Goal: Task Accomplishment & Management: Complete application form

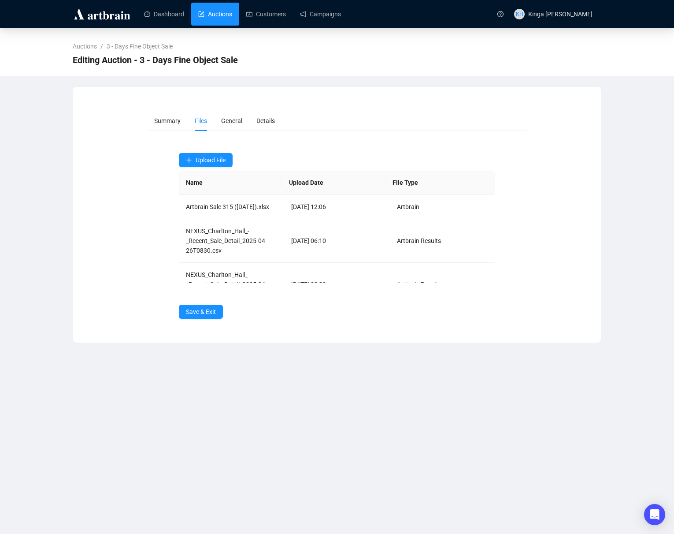
click at [212, 11] on link "Auctions" at bounding box center [215, 14] width 34 height 23
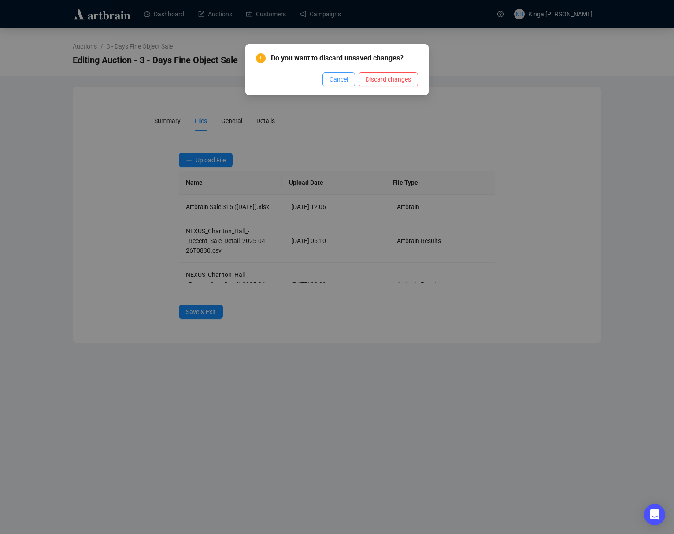
click at [344, 79] on span "Cancel" at bounding box center [339, 79] width 19 height 10
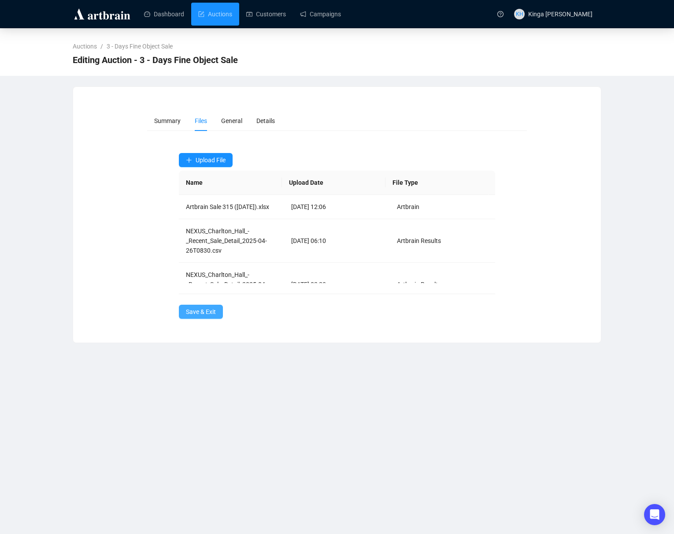
click at [203, 313] on span "Save & Exit" at bounding box center [201, 312] width 30 height 10
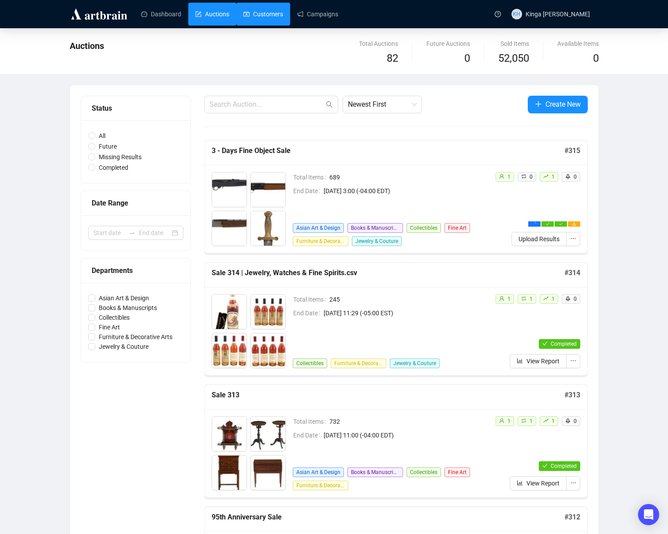
click at [261, 13] on link "Customers" at bounding box center [263, 14] width 40 height 23
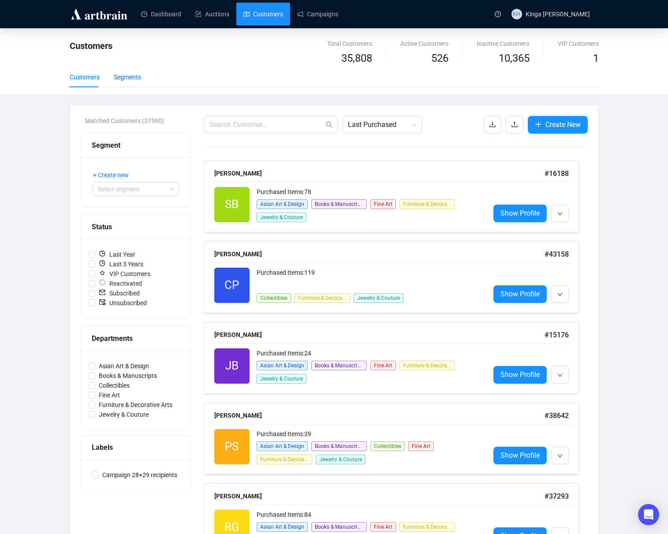
click at [125, 75] on div "Segments" at bounding box center [127, 77] width 27 height 10
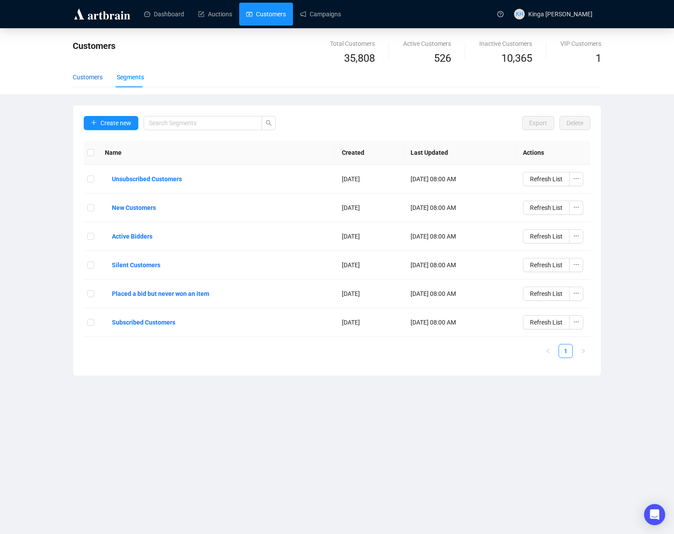
click at [86, 77] on div "Customers" at bounding box center [88, 77] width 30 height 10
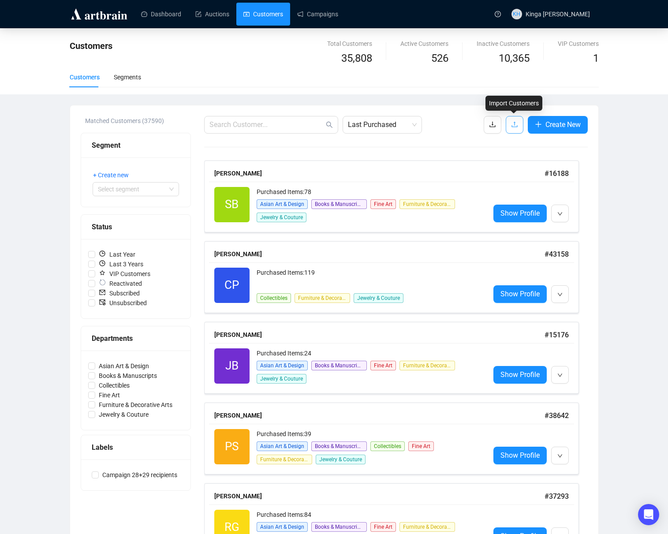
click at [512, 122] on icon "upload" at bounding box center [514, 124] width 7 height 7
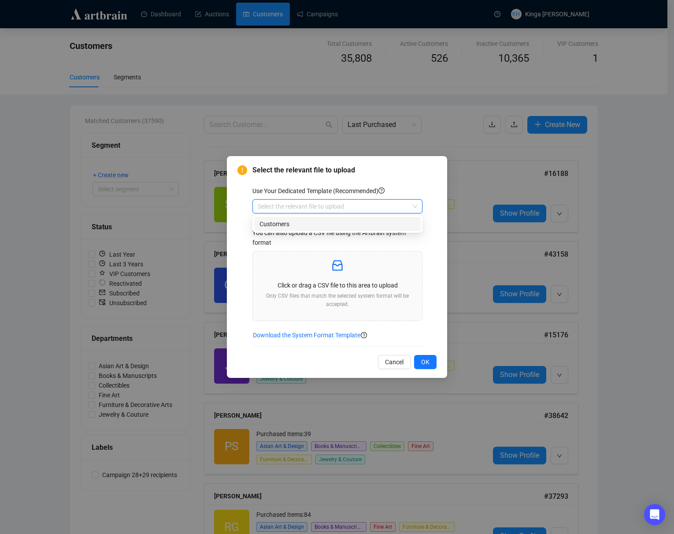
click at [361, 205] on input "search" at bounding box center [334, 206] width 152 height 13
click at [298, 222] on div "Customers" at bounding box center [338, 224] width 156 height 10
click at [396, 358] on span "Cancel" at bounding box center [394, 362] width 19 height 10
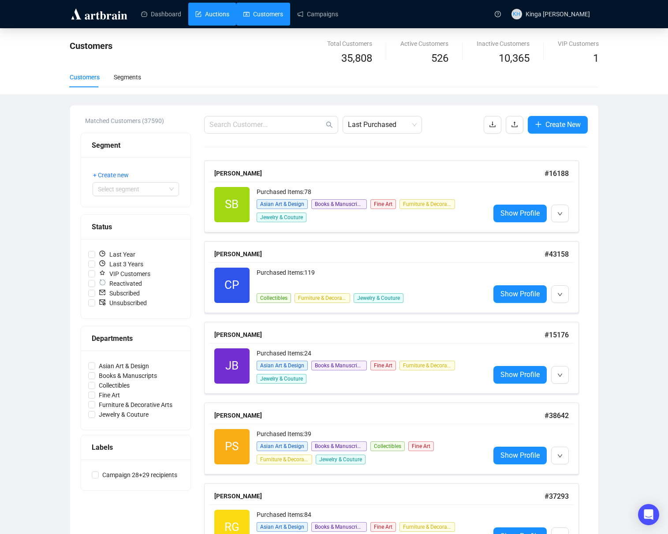
click at [207, 12] on link "Auctions" at bounding box center [212, 14] width 34 height 23
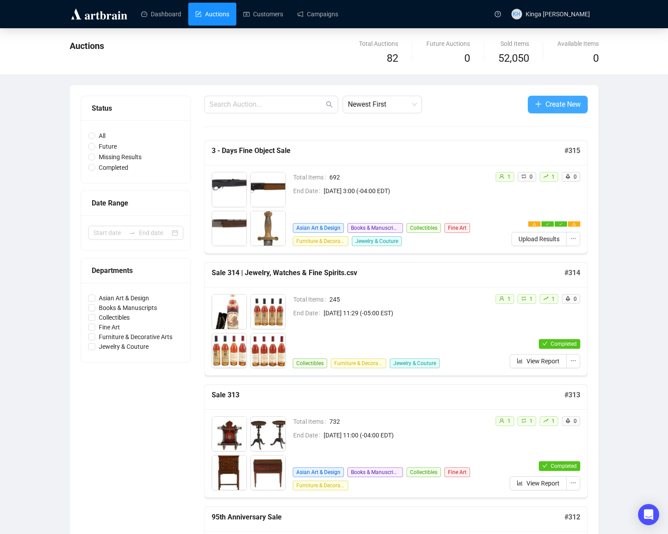
click at [553, 101] on span "Create New" at bounding box center [562, 104] width 35 height 11
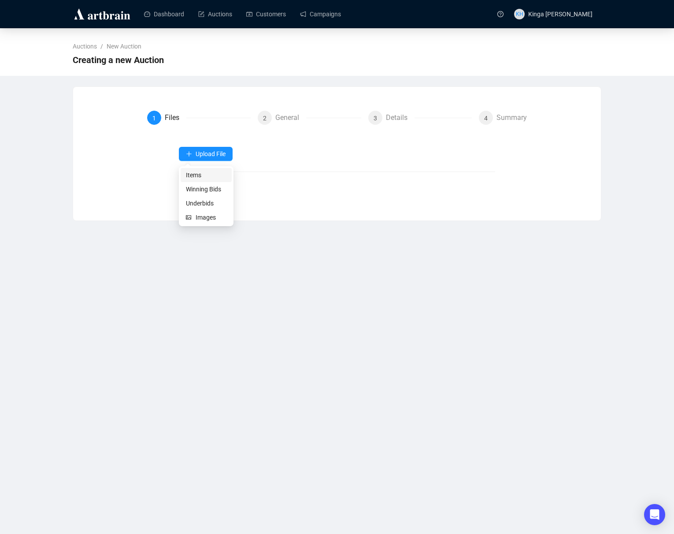
click at [208, 176] on span "Items" at bounding box center [206, 175] width 41 height 10
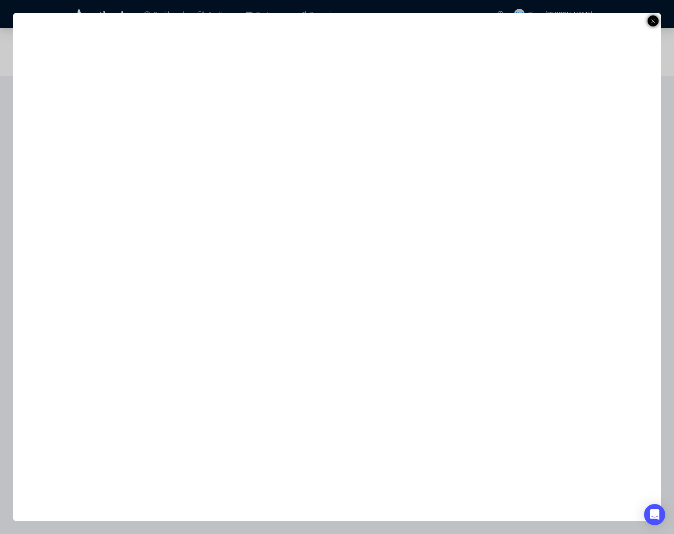
click at [656, 20] on div at bounding box center [653, 20] width 11 height 11
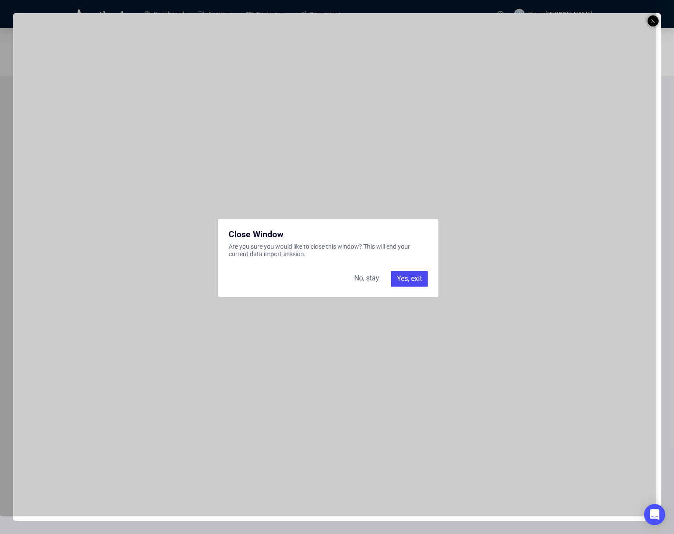
click at [405, 280] on div "Yes, exit" at bounding box center [409, 279] width 37 height 16
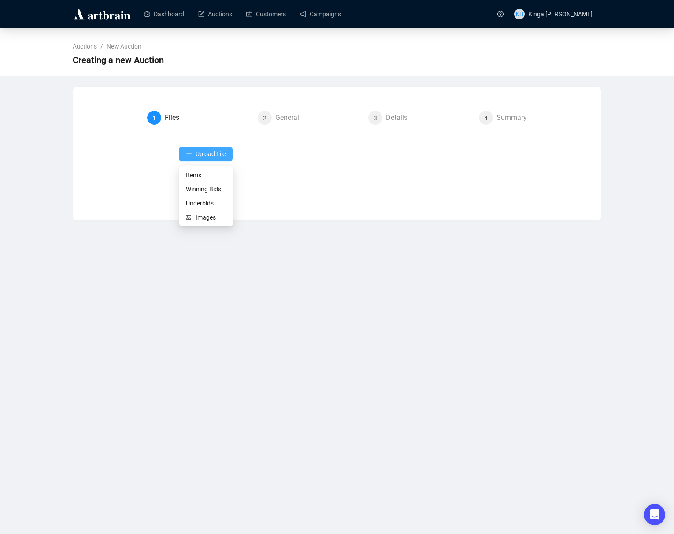
click at [201, 153] on span "Upload File" at bounding box center [211, 153] width 30 height 7
click at [198, 173] on span "Items" at bounding box center [206, 175] width 41 height 10
click at [211, 12] on link "Auctions" at bounding box center [215, 14] width 34 height 23
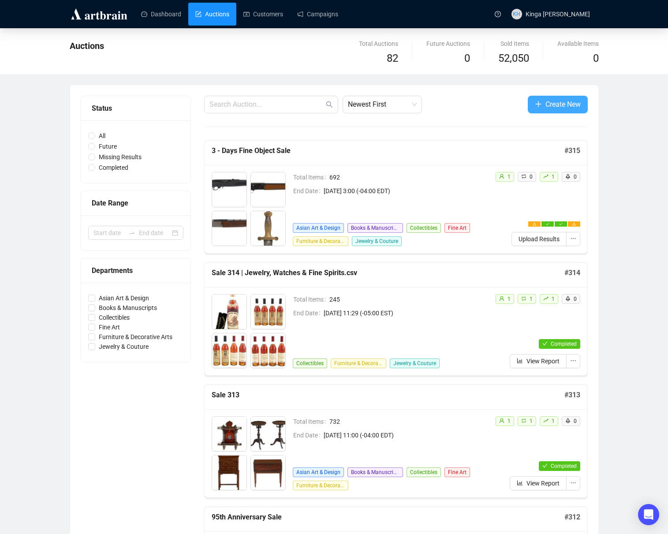
click at [574, 104] on span "Create New" at bounding box center [562, 104] width 35 height 11
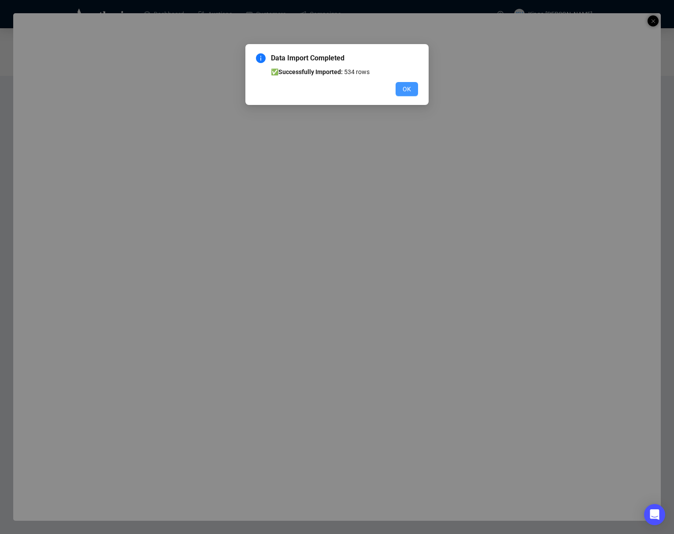
click at [407, 89] on span "OK" at bounding box center [407, 89] width 8 height 10
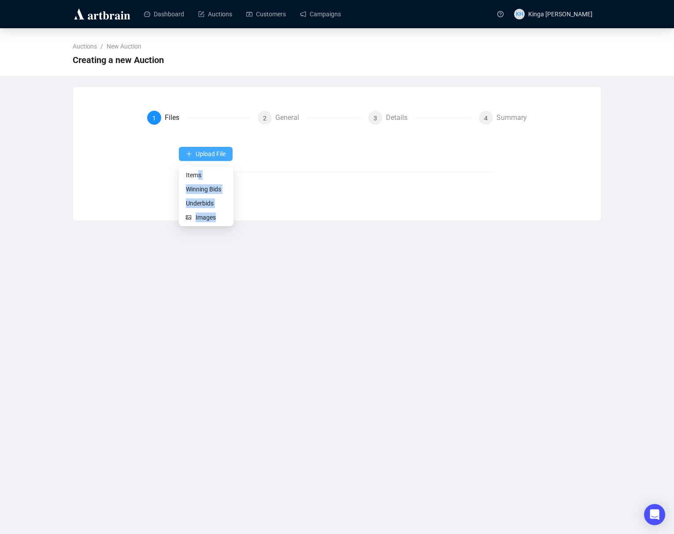
click at [205, 152] on span "Upload File" at bounding box center [211, 153] width 30 height 7
click at [197, 215] on span "Images" at bounding box center [211, 217] width 31 height 10
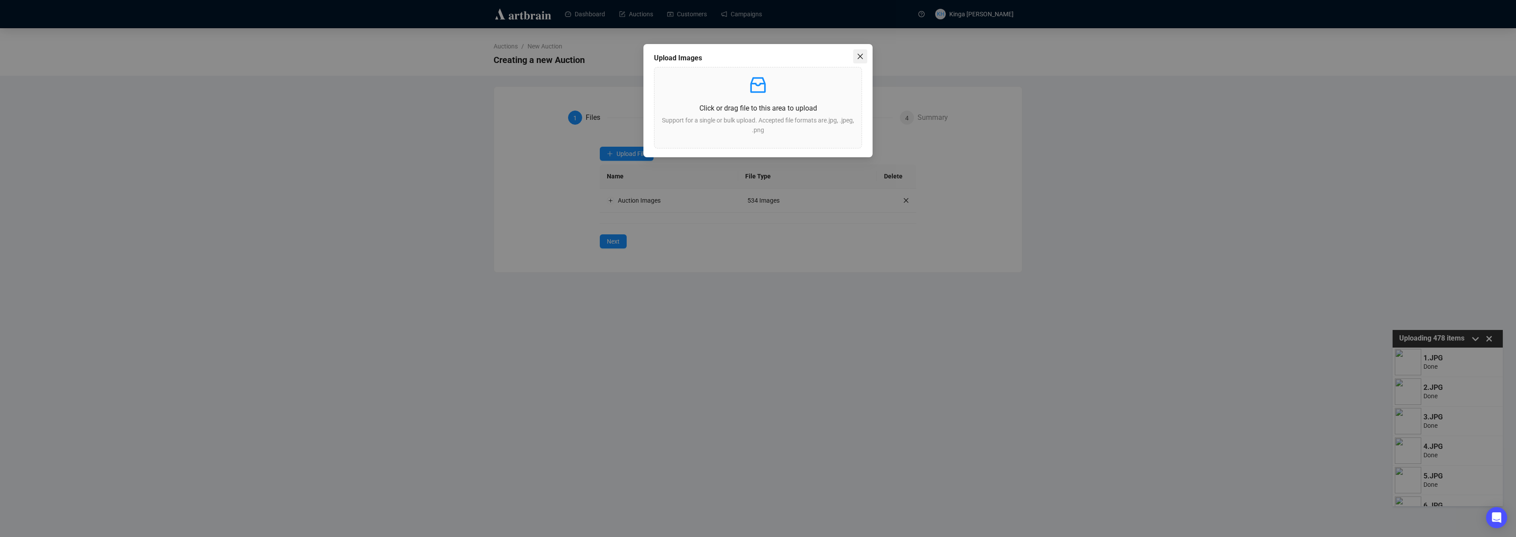
click at [674, 54] on icon "close" at bounding box center [860, 56] width 7 height 7
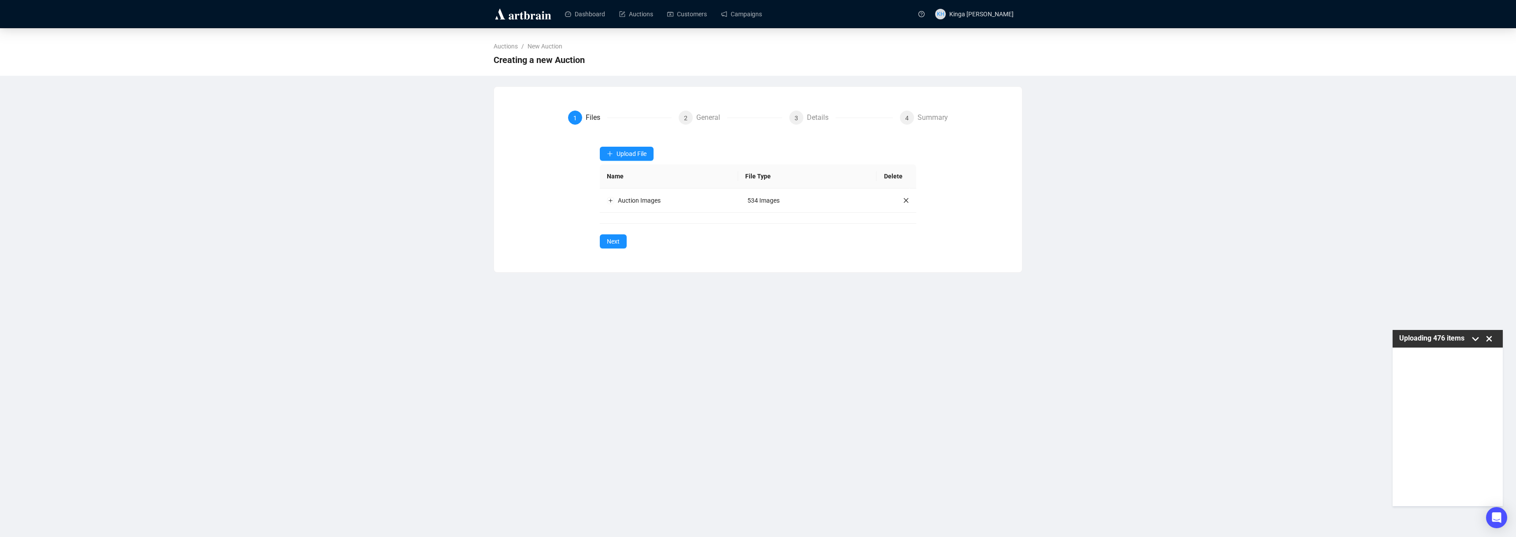
scroll to position [2072, 0]
drag, startPoint x: 1495, startPoint y: 379, endPoint x: 1508, endPoint y: 487, distance: 108.4
click at [674, 487] on div "Dashboard Auctions Customers Campaigns KH Kinga [PERSON_NAME] Auctions / New Au…" at bounding box center [758, 268] width 1516 height 537
click at [674, 365] on div "Dashboard Auctions Customers Campaigns KH Kinga [PERSON_NAME] Auctions / New Au…" at bounding box center [758, 268] width 1516 height 537
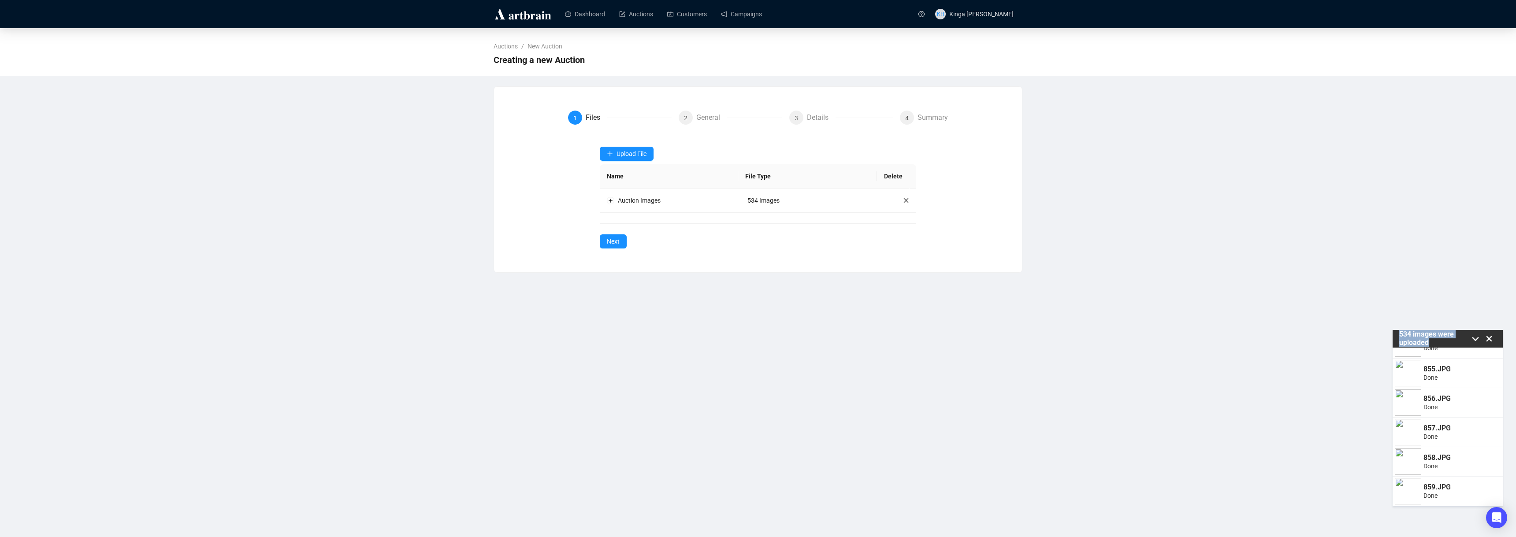
drag, startPoint x: 1202, startPoint y: 357, endPoint x: 1217, endPoint y: 363, distance: 15.5
click at [674, 357] on div "Dashboard Auctions Customers Campaigns KH Kinga [PERSON_NAME] Auctions / New Au…" at bounding box center [758, 268] width 1516 height 537
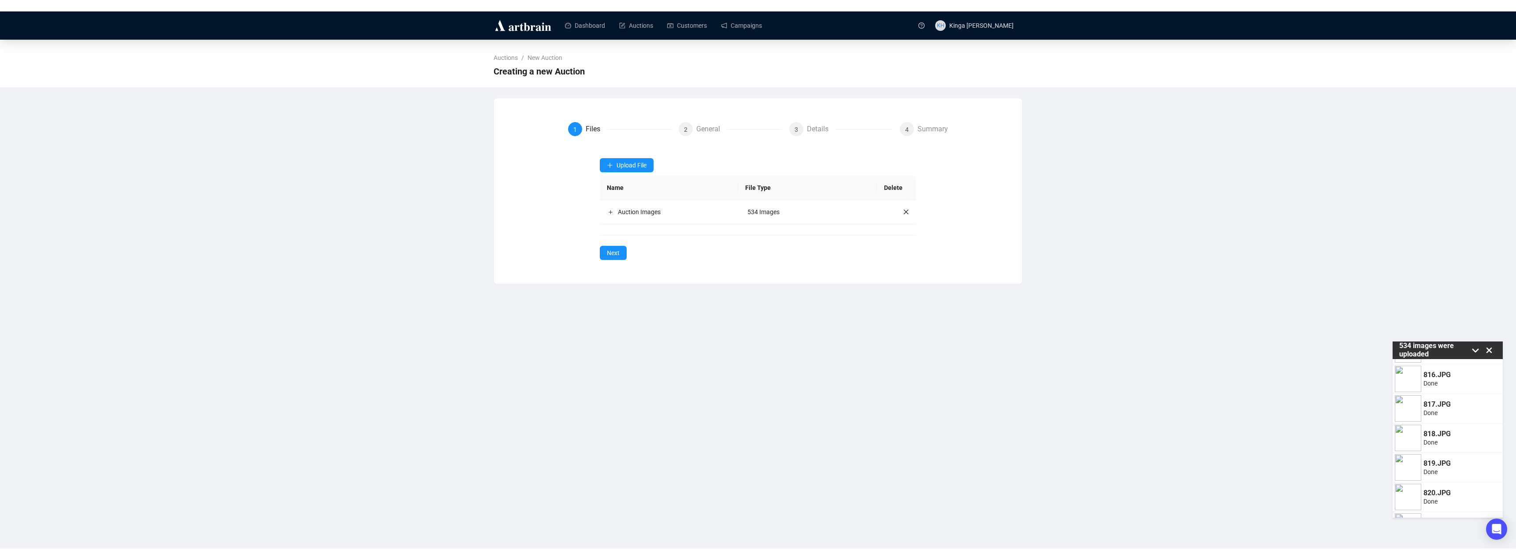
scroll to position [13849, 0]
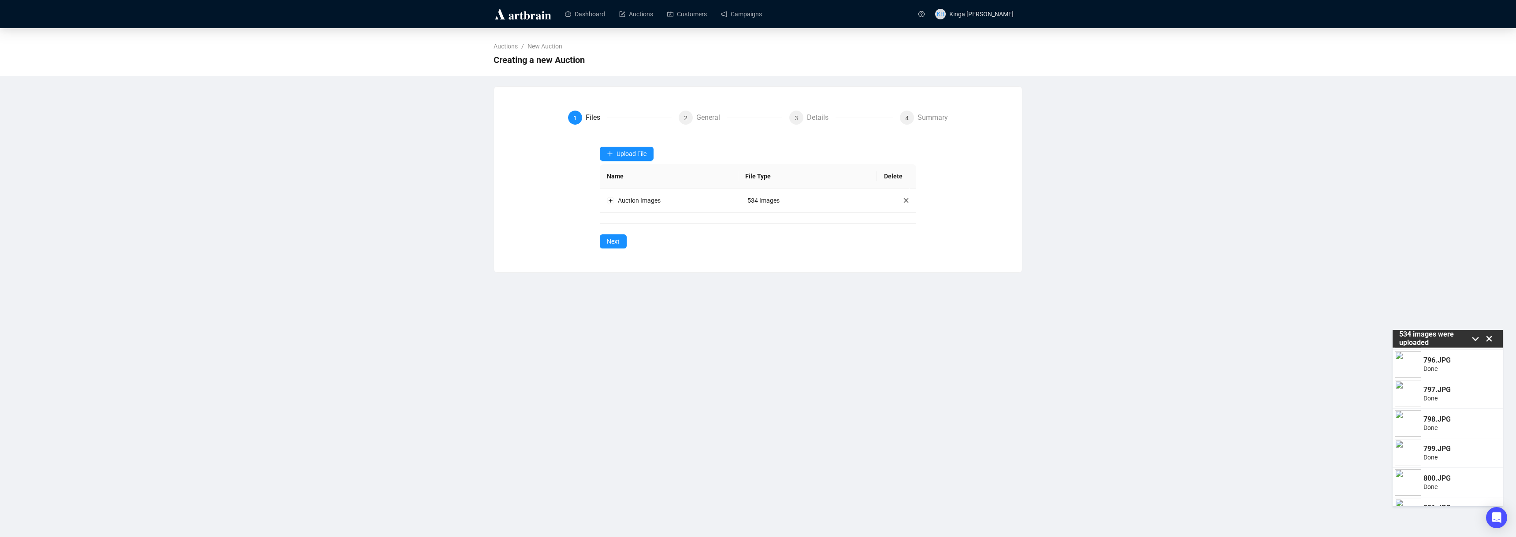
click at [674, 337] on icon at bounding box center [1489, 338] width 13 height 13
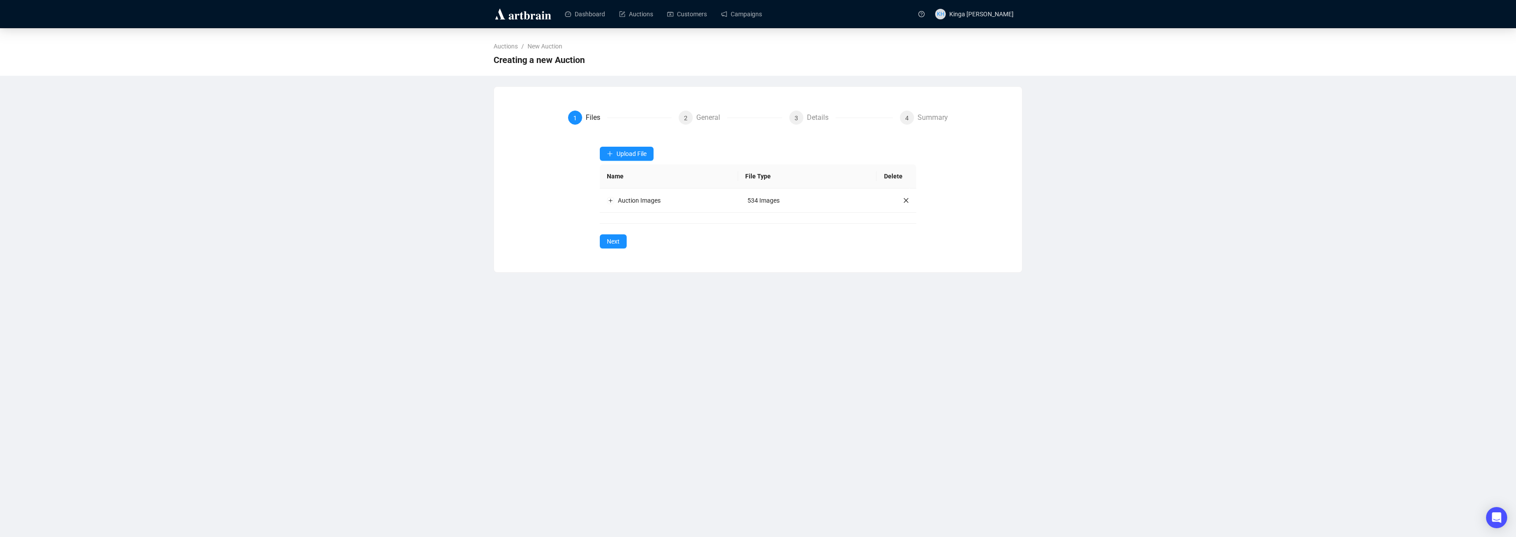
click at [621, 241] on button "Next" at bounding box center [613, 242] width 27 height 14
click at [633, 202] on td "Auction Images" at bounding box center [670, 201] width 141 height 24
click at [617, 248] on span "Next" at bounding box center [613, 251] width 13 height 10
click at [674, 262] on div "Files 2 General 3 Details 4 Summary Upload File Name File Type Delete Auction I…" at bounding box center [758, 184] width 528 height 168
click at [630, 154] on span "Upload File" at bounding box center [632, 153] width 30 height 7
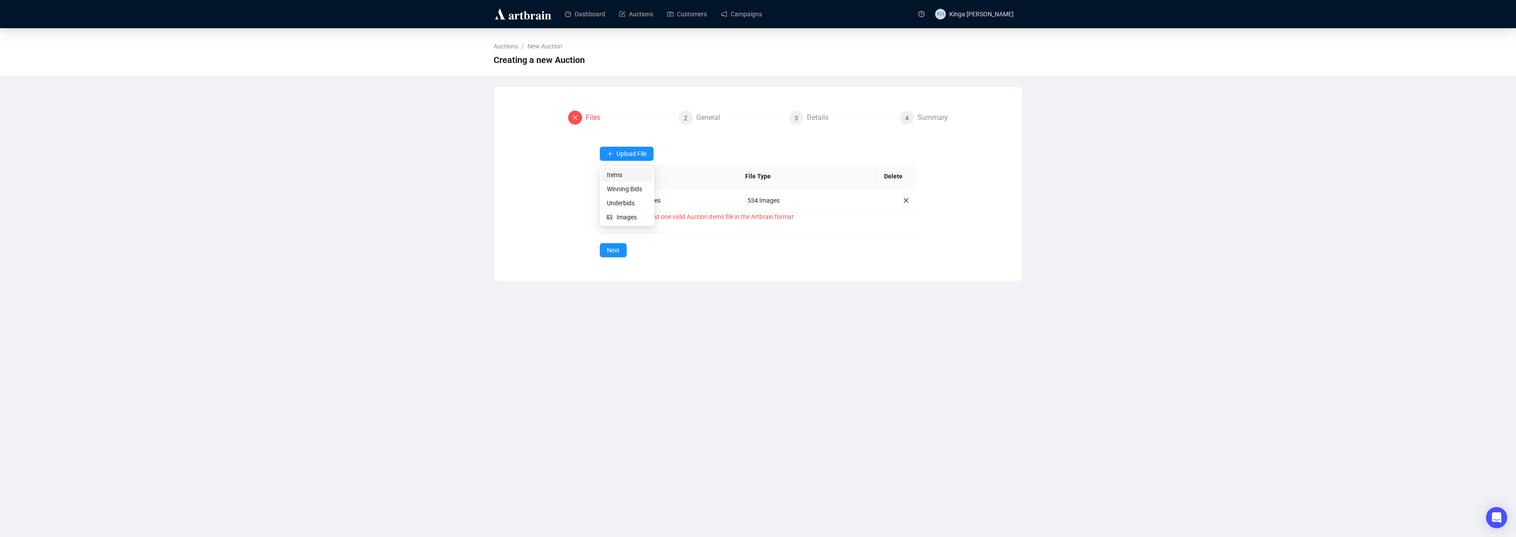
click at [624, 174] on span "Items" at bounding box center [627, 175] width 41 height 10
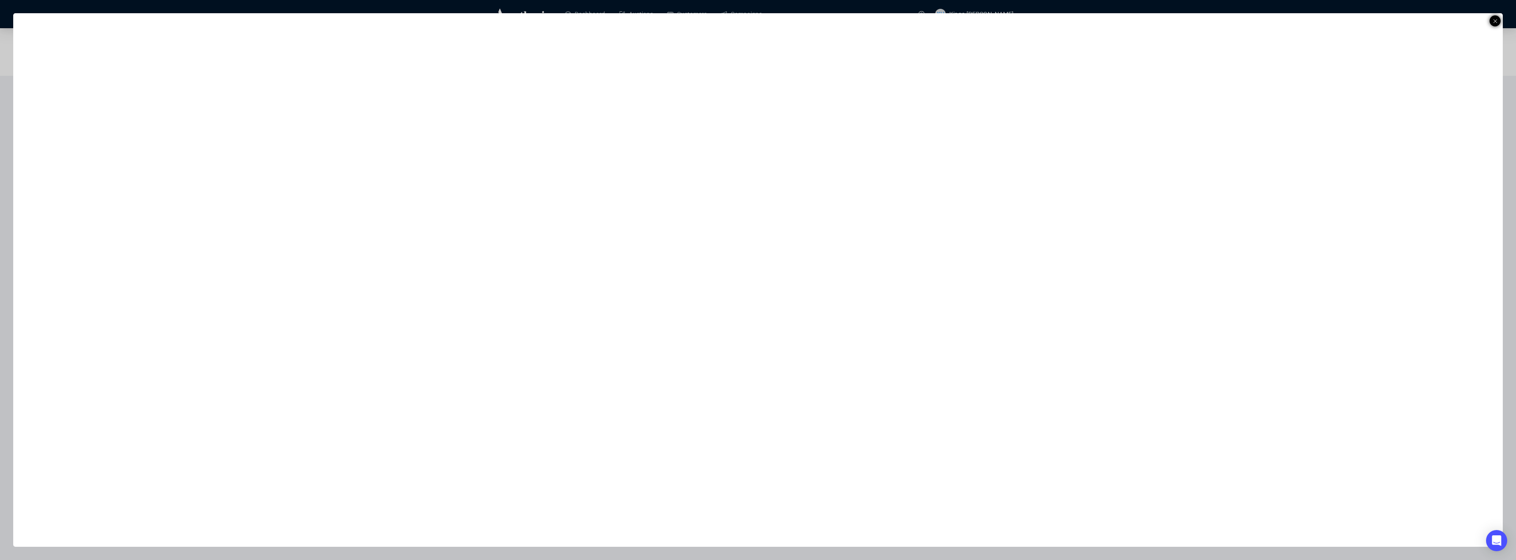
click at [674, 21] on icon at bounding box center [1495, 21] width 4 height 11
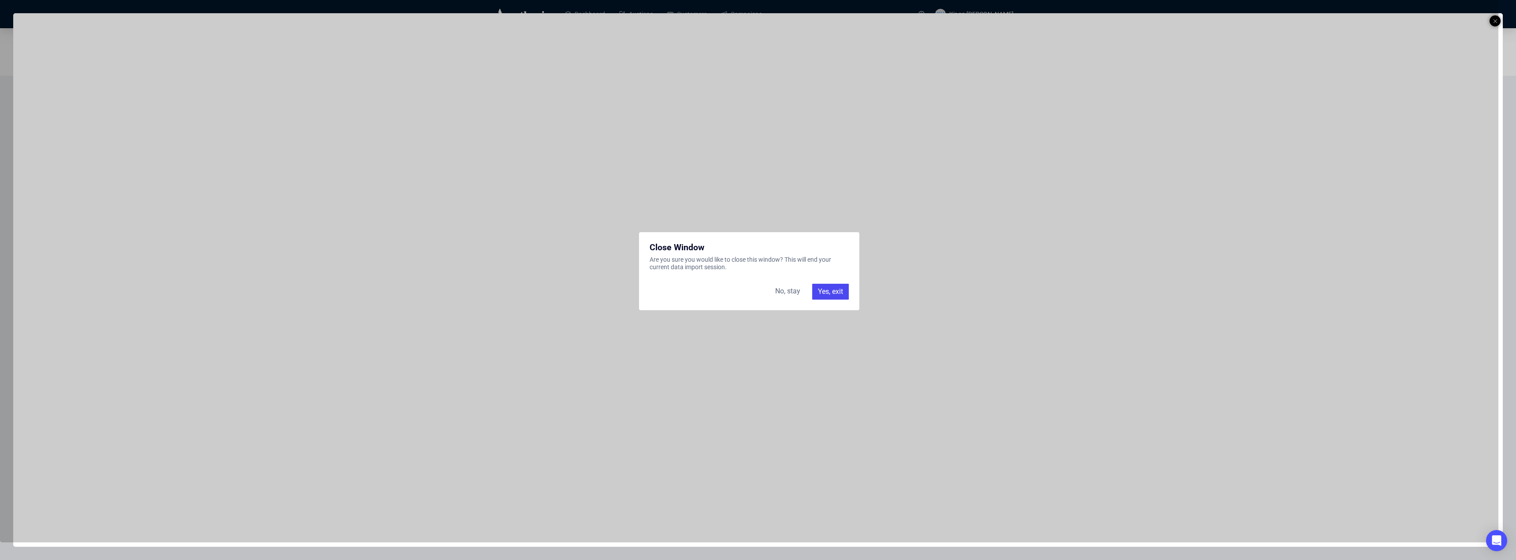
click at [674, 288] on div "Yes, exit" at bounding box center [830, 292] width 37 height 16
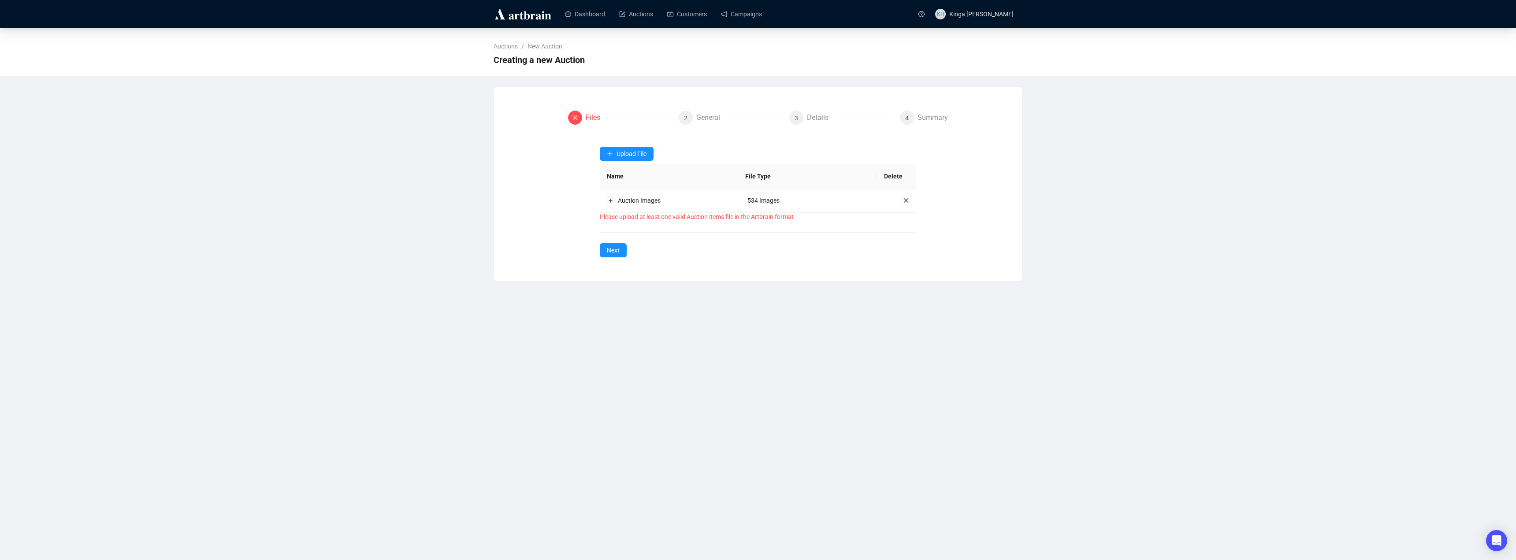
click at [674, 258] on div "Files 2 General 3 Details 4 Summary Upload File Name File Type Delete Auction I…" at bounding box center [758, 184] width 528 height 168
click at [637, 154] on span "Upload File" at bounding box center [632, 153] width 30 height 7
click at [674, 147] on div "Upload File" at bounding box center [758, 154] width 317 height 14
click at [674, 190] on div "Auctions / New Auction Creating a new Auction Files 2 General 3 Details 4 Summa…" at bounding box center [758, 154] width 1516 height 253
